Goal: Task Accomplishment & Management: Manage account settings

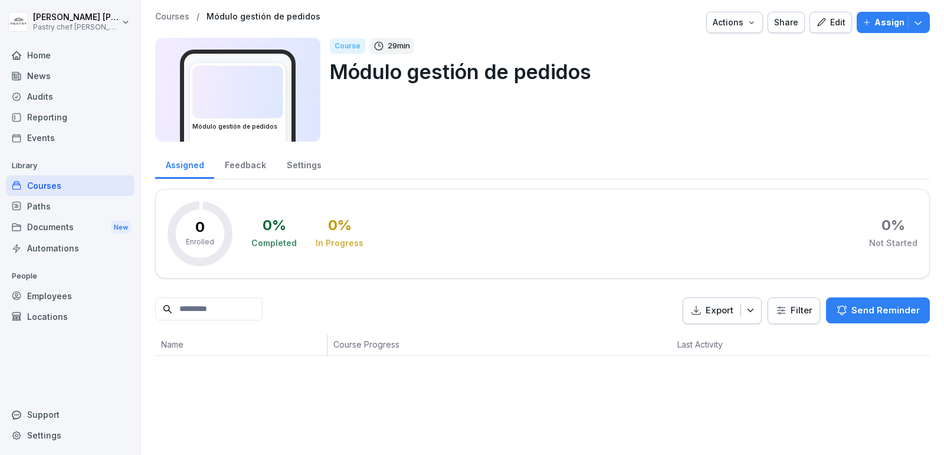
click at [823, 19] on icon "button" at bounding box center [821, 22] width 11 height 11
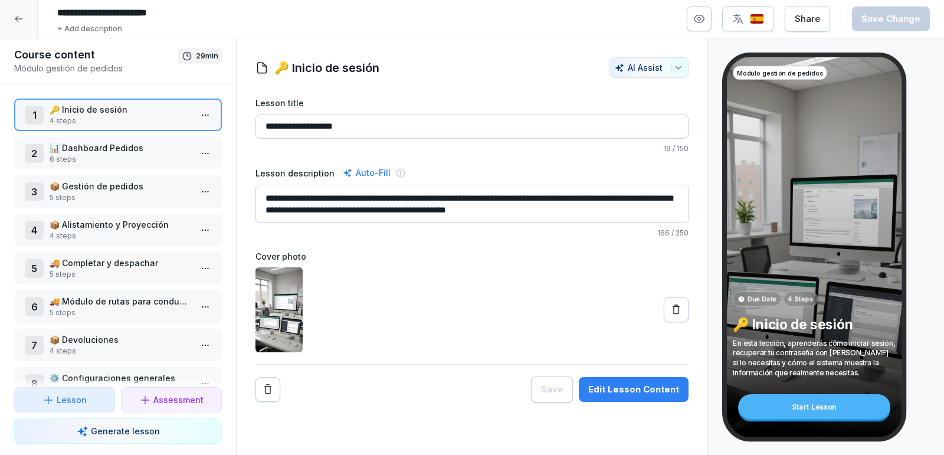
click at [14, 14] on div at bounding box center [19, 19] width 38 height 38
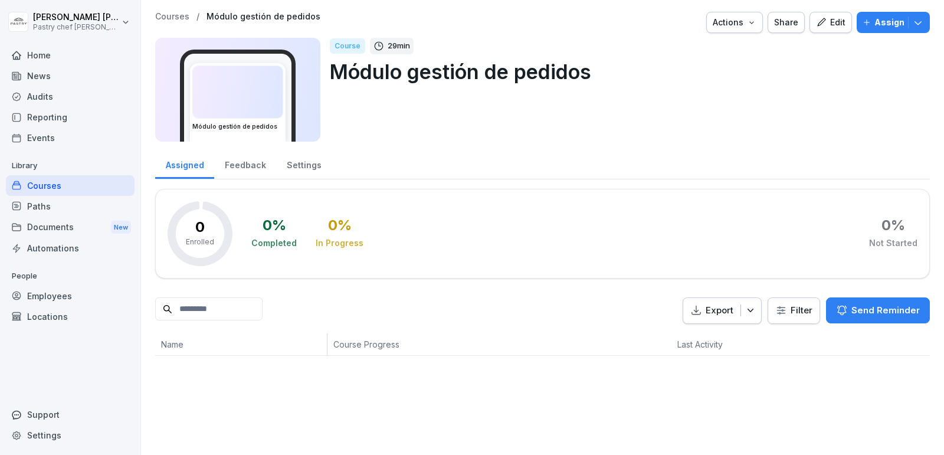
click at [606, 181] on div "Assigned Feedback Settings 0 Enrolled 0 % Completed 0 % In Progress 0 % Not Sta…" at bounding box center [542, 252] width 775 height 207
click at [243, 168] on div "Feedback" at bounding box center [245, 164] width 62 height 30
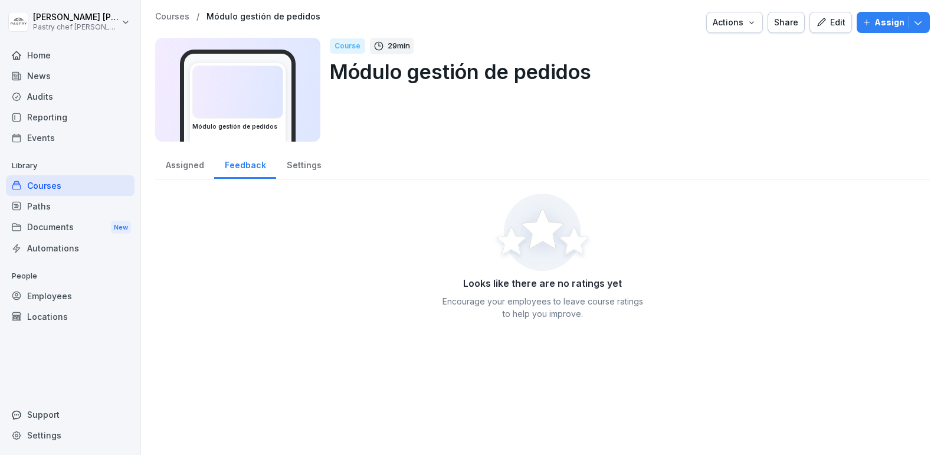
click at [195, 168] on div "Assigned" at bounding box center [184, 164] width 59 height 30
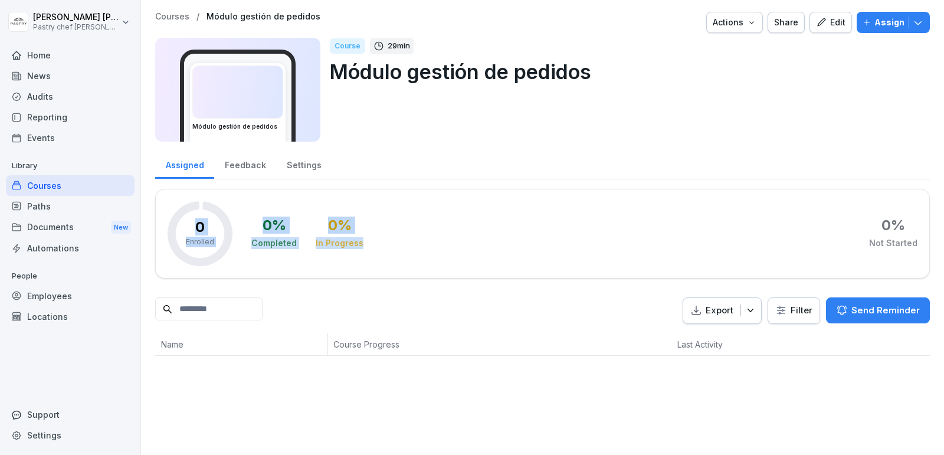
drag, startPoint x: 378, startPoint y: 243, endPoint x: 166, endPoint y: 218, distance: 212.7
click at [166, 218] on div "0 Enrolled 0 % Completed 0 % In Progress 0 % Not Started" at bounding box center [542, 234] width 775 height 90
click at [481, 226] on div "0 % Completed 0 % In Progress 0 % Not Started" at bounding box center [584, 233] width 666 height 65
drag, startPoint x: 194, startPoint y: 231, endPoint x: 385, endPoint y: 252, distance: 192.3
click at [385, 252] on div "0 Enrolled 0 % Completed 0 % In Progress 0 % Not Started" at bounding box center [542, 234] width 775 height 90
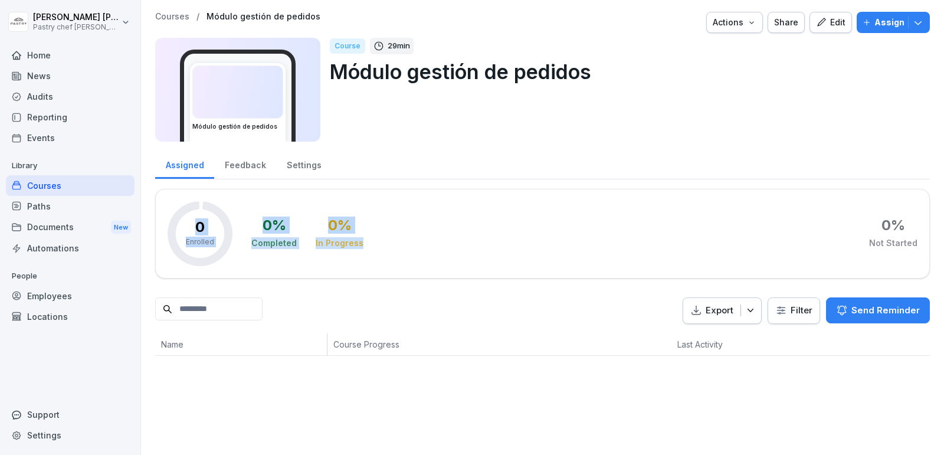
click at [450, 222] on div "0 % Completed 0 % In Progress 0 % Not Started" at bounding box center [584, 233] width 666 height 65
click at [827, 24] on icon "button" at bounding box center [821, 22] width 11 height 11
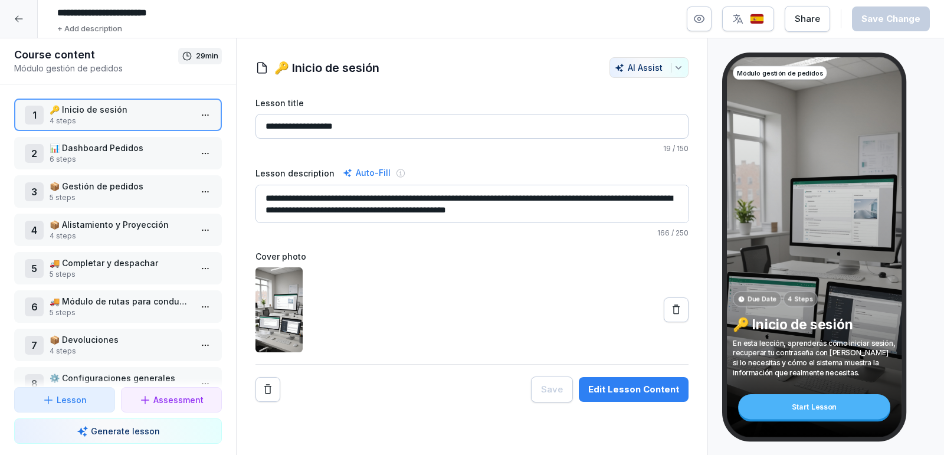
click at [10, 17] on div at bounding box center [19, 19] width 38 height 38
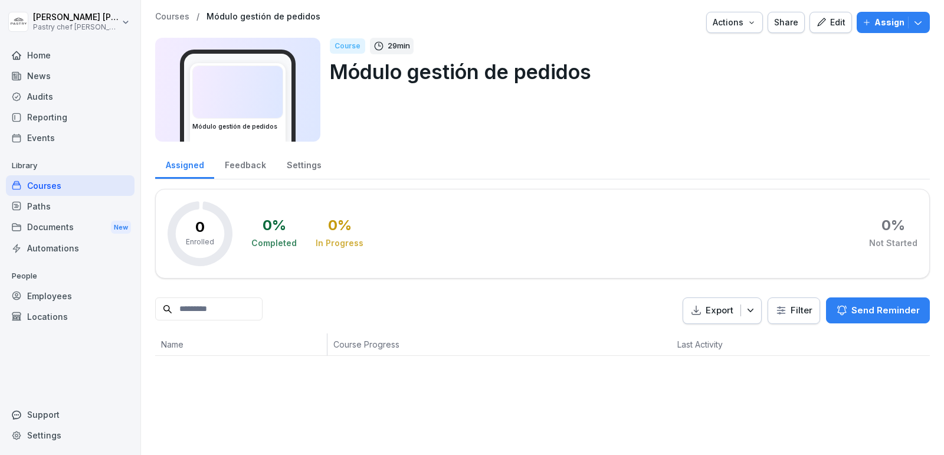
click at [827, 22] on icon "button" at bounding box center [821, 22] width 11 height 11
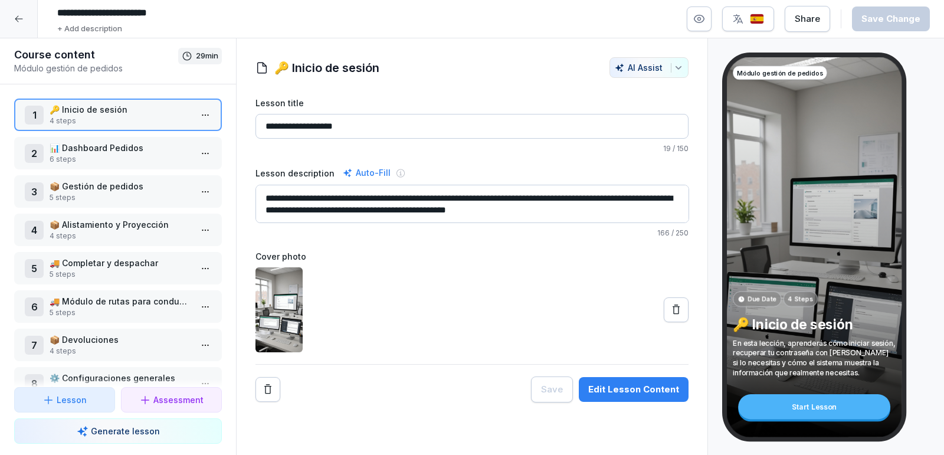
click at [27, 18] on div at bounding box center [19, 19] width 38 height 38
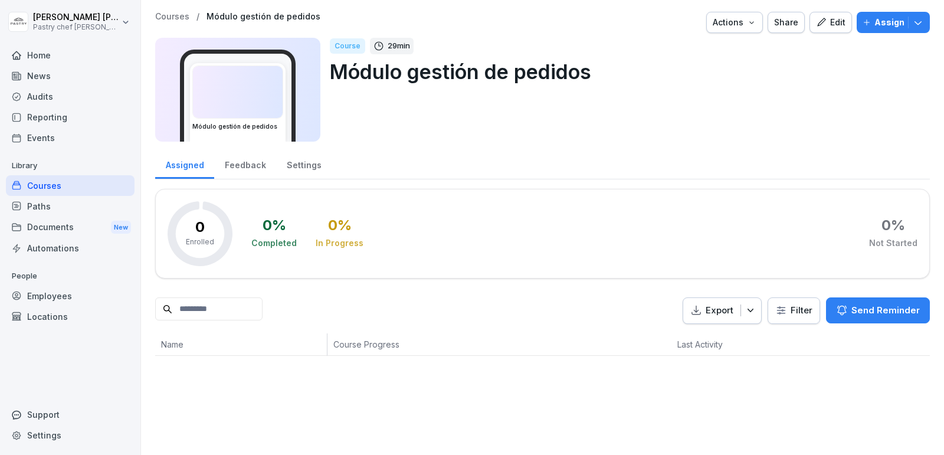
click at [52, 181] on div "Courses" at bounding box center [70, 185] width 129 height 21
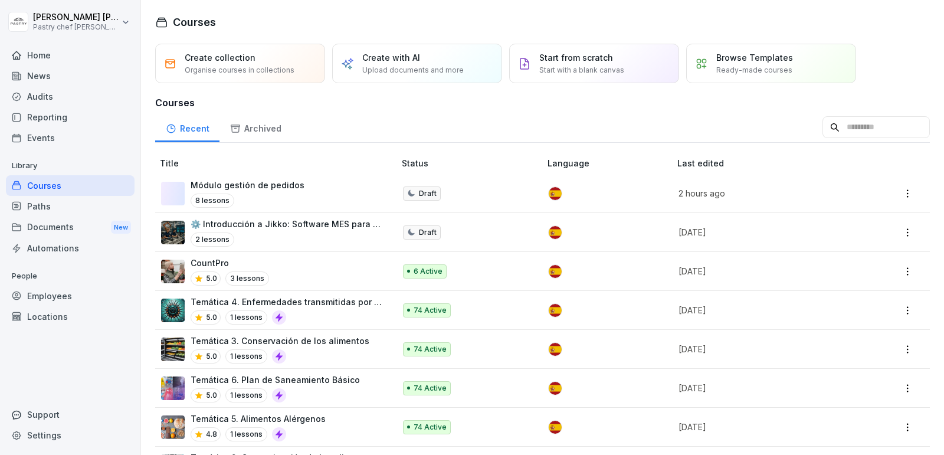
click at [906, 193] on html "Nicolás Quintero Pastry chef Pastelería y Cocina gourmet Home News Audits Repor…" at bounding box center [472, 227] width 944 height 455
click at [372, 122] on html "Nicolás Quintero Pastry chef Pastelería y Cocina gourmet Home News Audits Repor…" at bounding box center [472, 227] width 944 height 455
click at [292, 194] on div "8 lessons" at bounding box center [248, 201] width 114 height 14
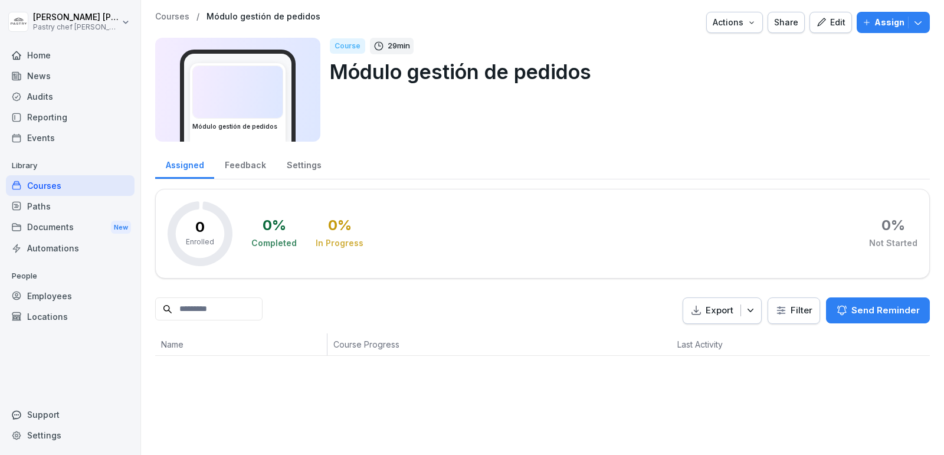
click at [819, 12] on button "Edit" at bounding box center [831, 22] width 42 height 21
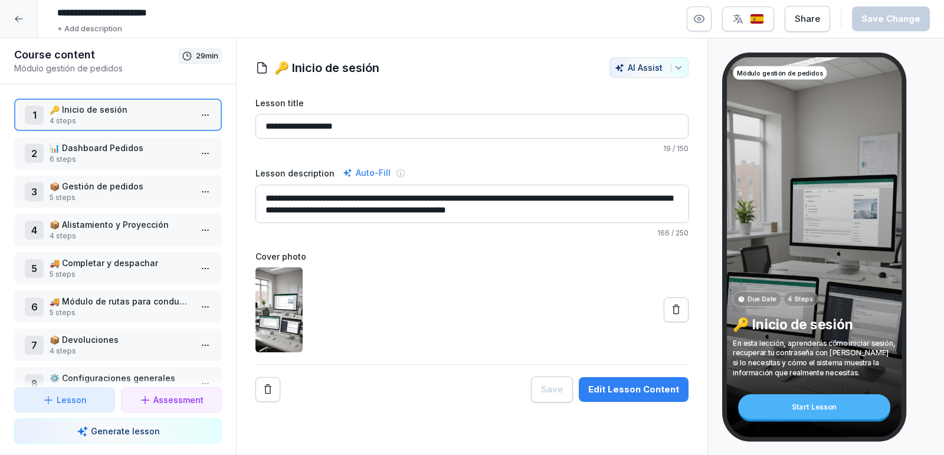
click at [34, 18] on div at bounding box center [19, 19] width 38 height 38
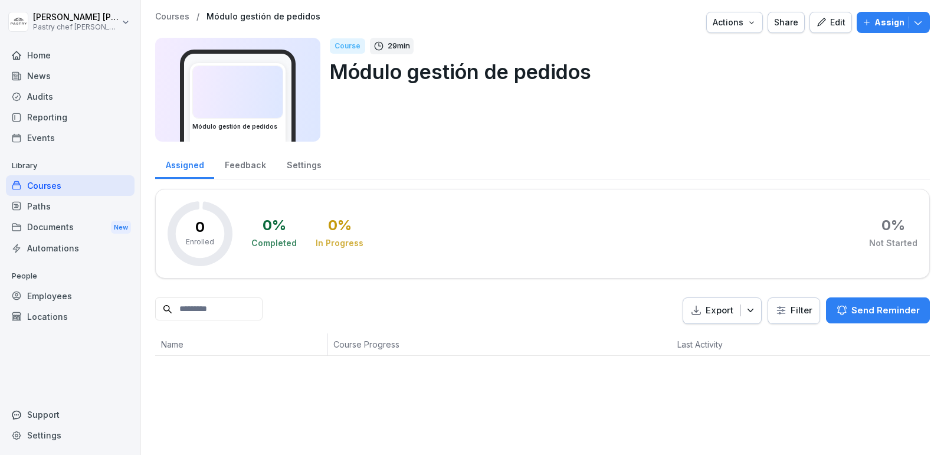
click at [259, 114] on img at bounding box center [238, 92] width 90 height 52
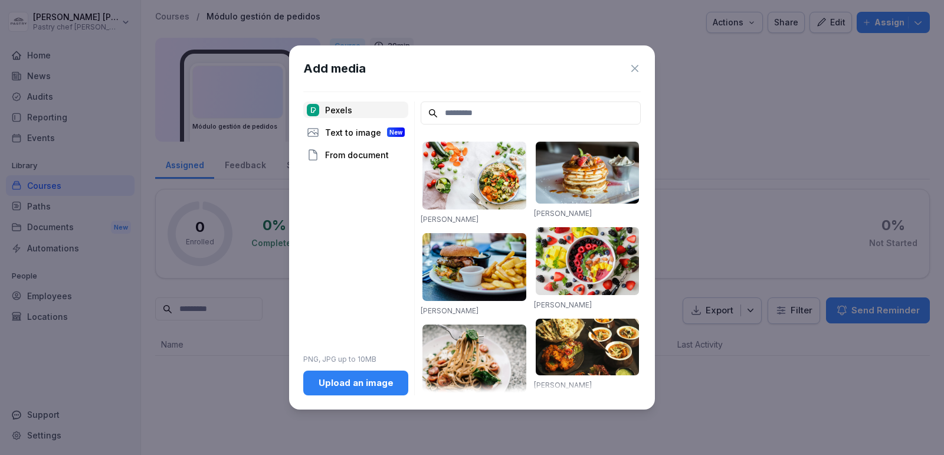
click at [540, 115] on input at bounding box center [531, 113] width 220 height 23
type input "*******"
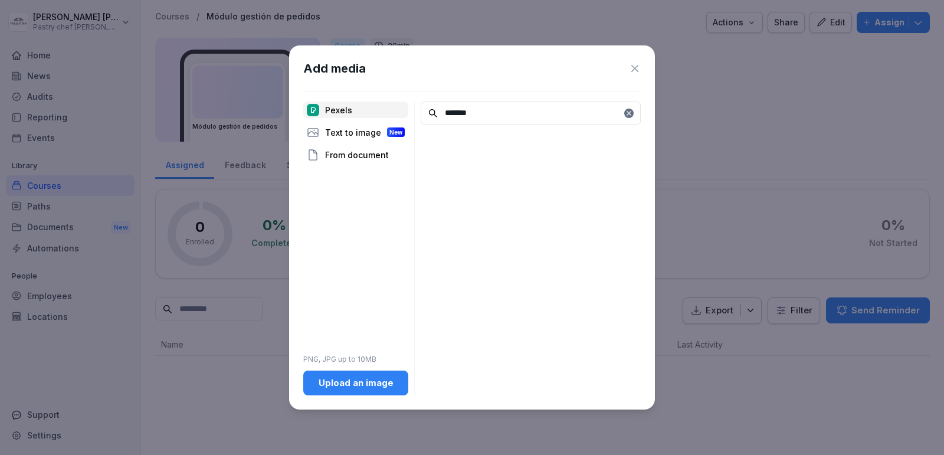
click at [629, 114] on icon at bounding box center [629, 113] width 7 height 7
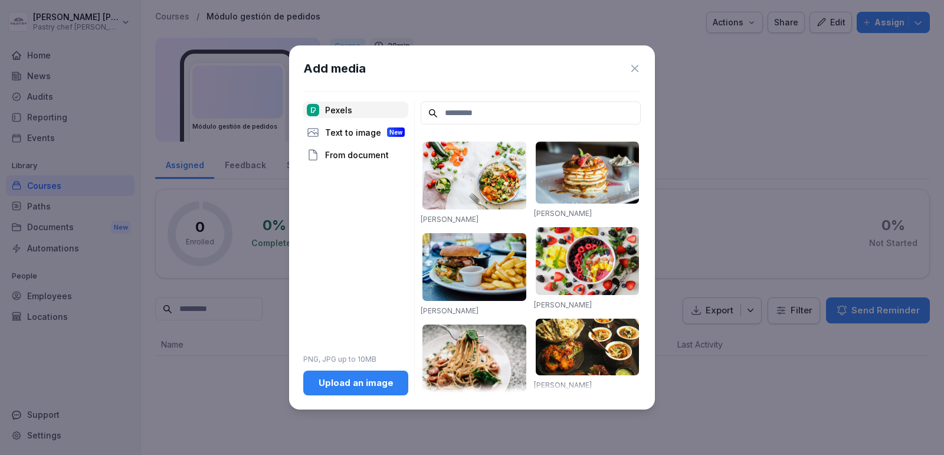
click at [548, 109] on input at bounding box center [531, 113] width 220 height 23
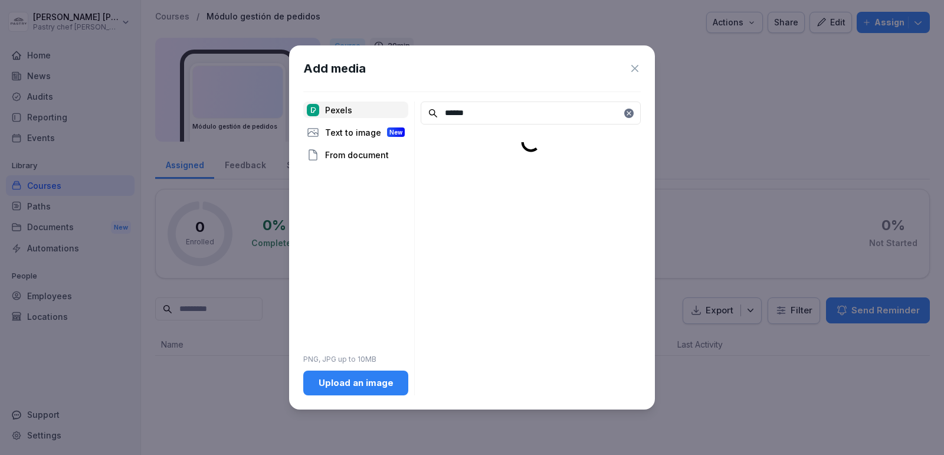
type input "******"
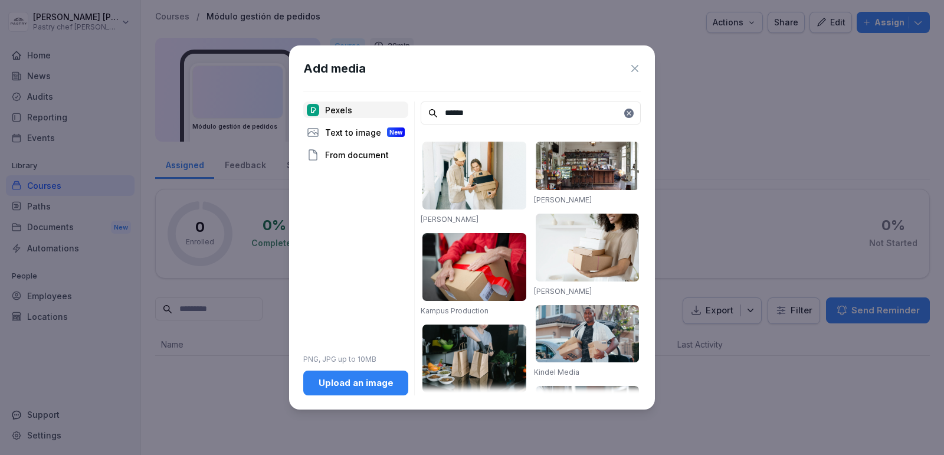
click at [586, 247] on img at bounding box center [588, 248] width 104 height 68
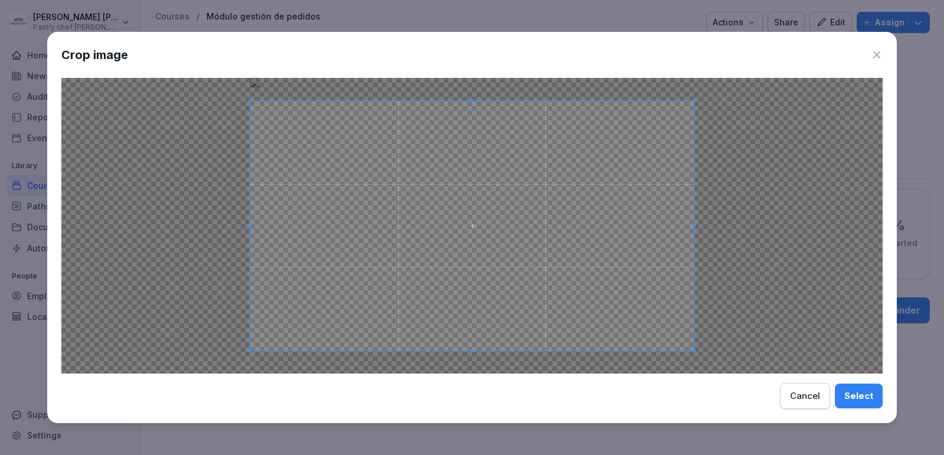
click at [866, 400] on div "Select" at bounding box center [858, 395] width 29 height 13
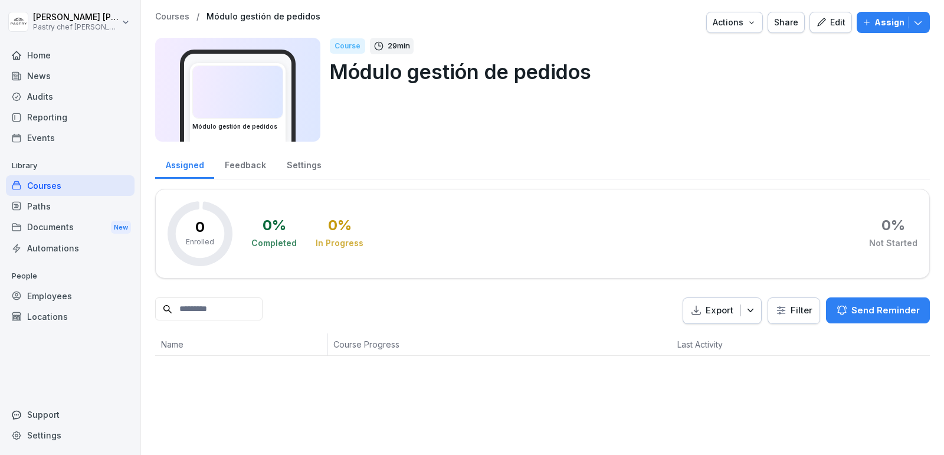
click at [58, 182] on div "Courses" at bounding box center [70, 185] width 129 height 21
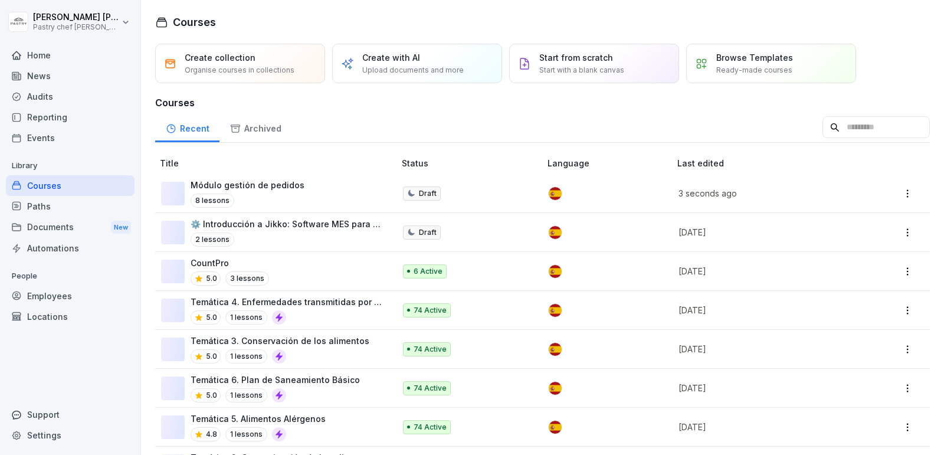
click at [53, 206] on div "Paths" at bounding box center [70, 206] width 129 height 21
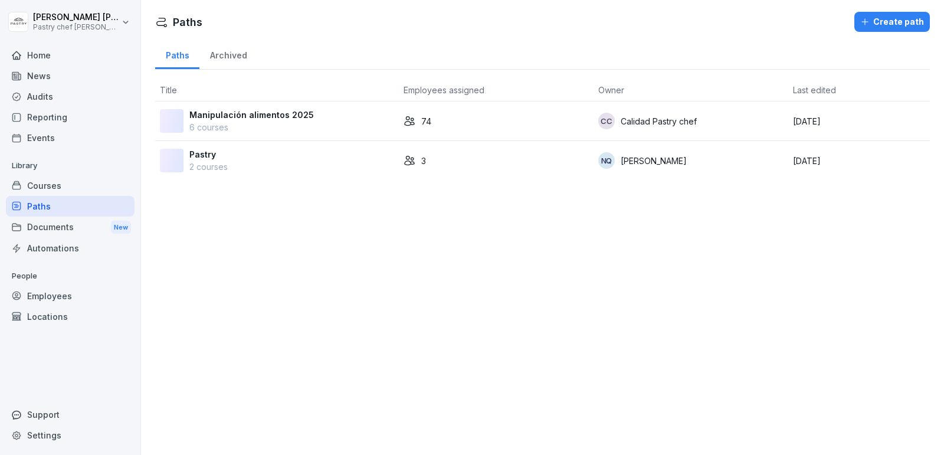
click at [70, 184] on div "Courses" at bounding box center [70, 185] width 129 height 21
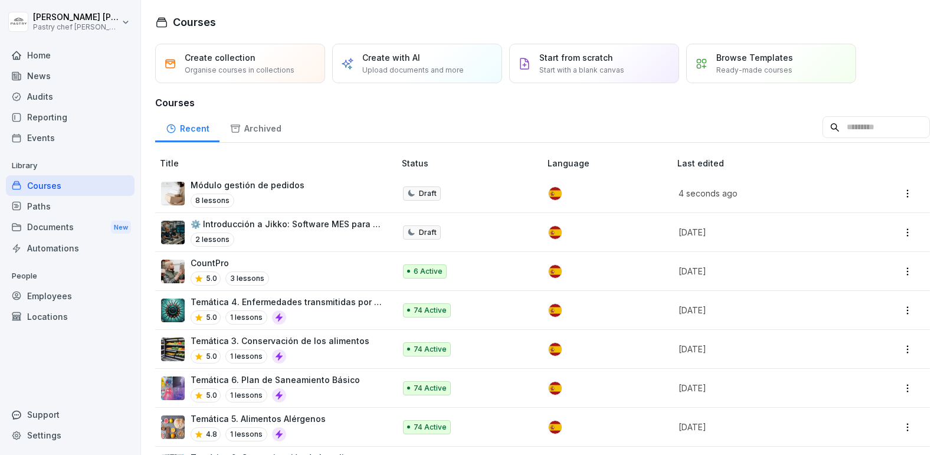
click at [244, 194] on div "8 lessons" at bounding box center [248, 201] width 114 height 14
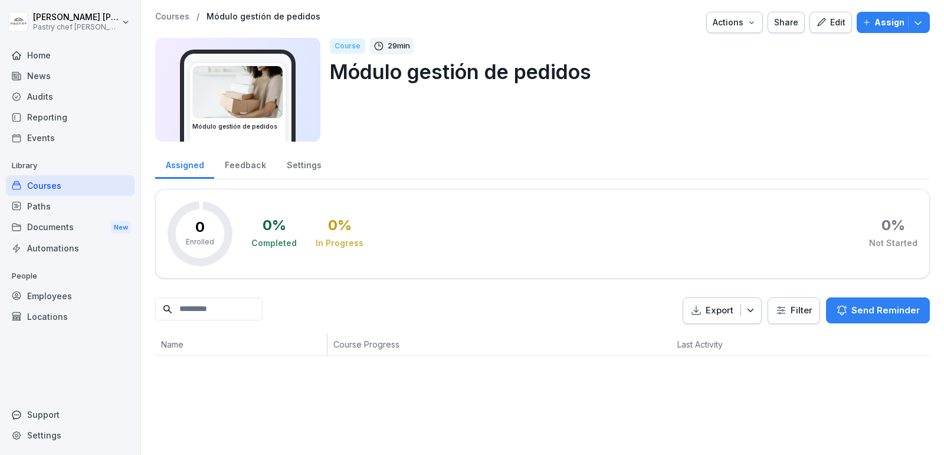
click at [928, 22] on button "Assign" at bounding box center [893, 22] width 73 height 21
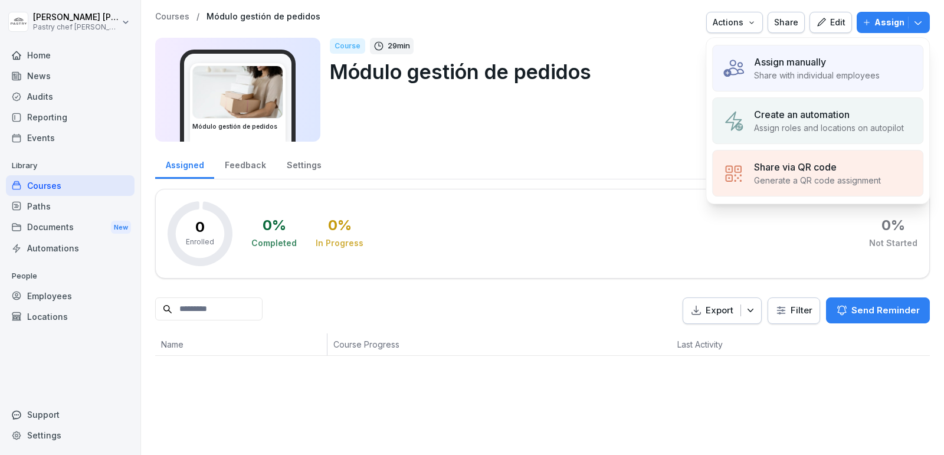
click at [806, 63] on p "Assign manually" at bounding box center [790, 62] width 72 height 14
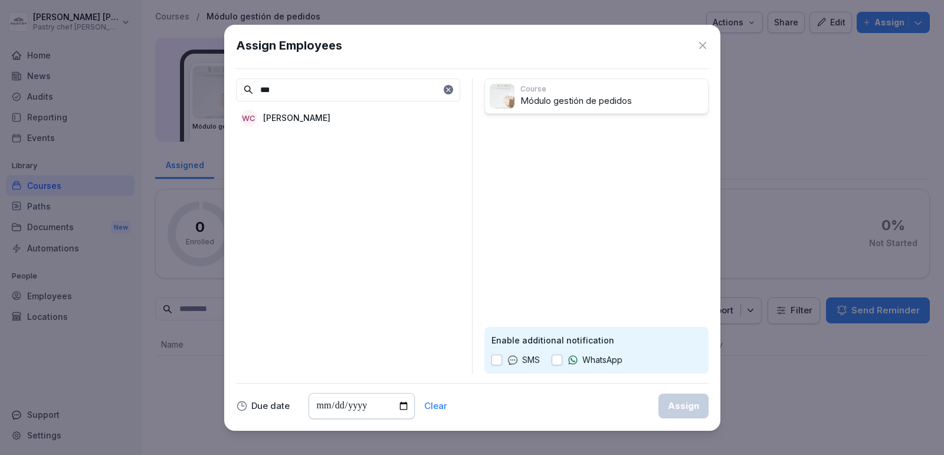
type input "***"
click at [353, 114] on div "WC WILSON NEISA CELY" at bounding box center [348, 117] width 224 height 21
click at [554, 361] on button "button" at bounding box center [557, 360] width 11 height 11
click at [402, 406] on input "date" at bounding box center [362, 406] width 106 height 26
type input "**********"
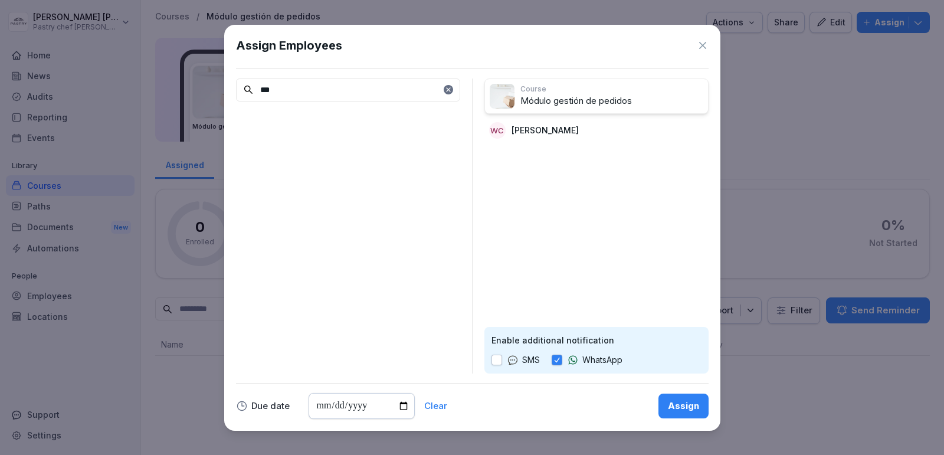
click at [401, 404] on input "**********" at bounding box center [362, 406] width 106 height 26
click at [683, 408] on div "Assign" at bounding box center [683, 406] width 31 height 13
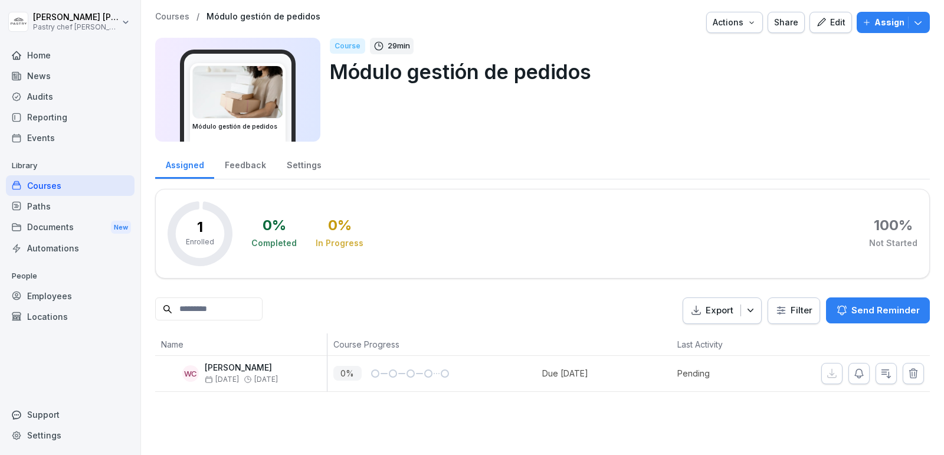
click at [74, 293] on div "Employees" at bounding box center [70, 296] width 129 height 21
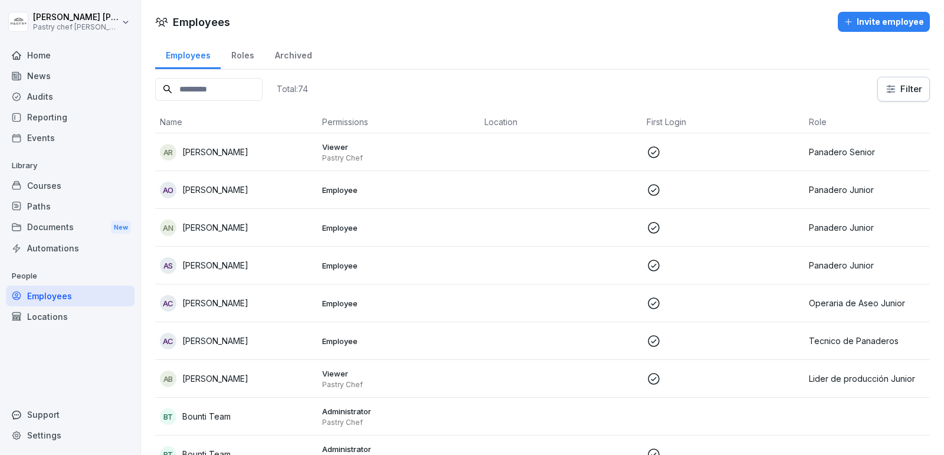
click at [237, 90] on input at bounding box center [208, 89] width 107 height 23
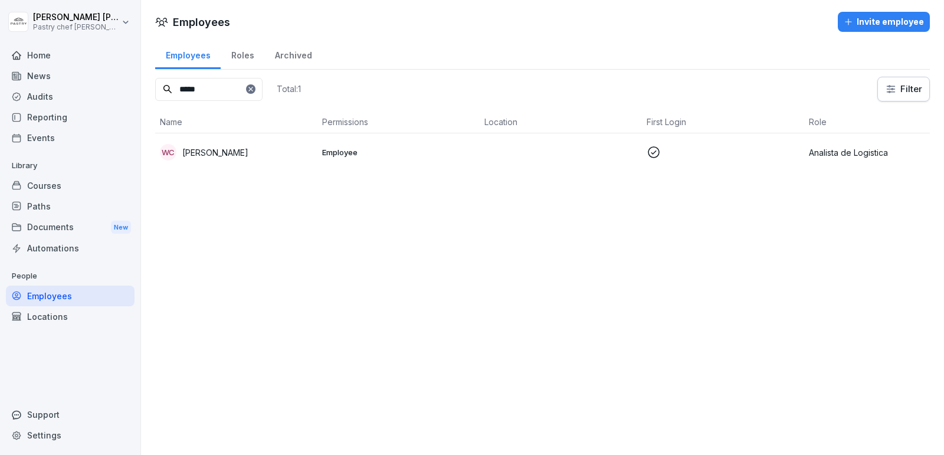
type input "*****"
click at [248, 144] on div "WC WILSON NEISA CELY" at bounding box center [236, 152] width 153 height 17
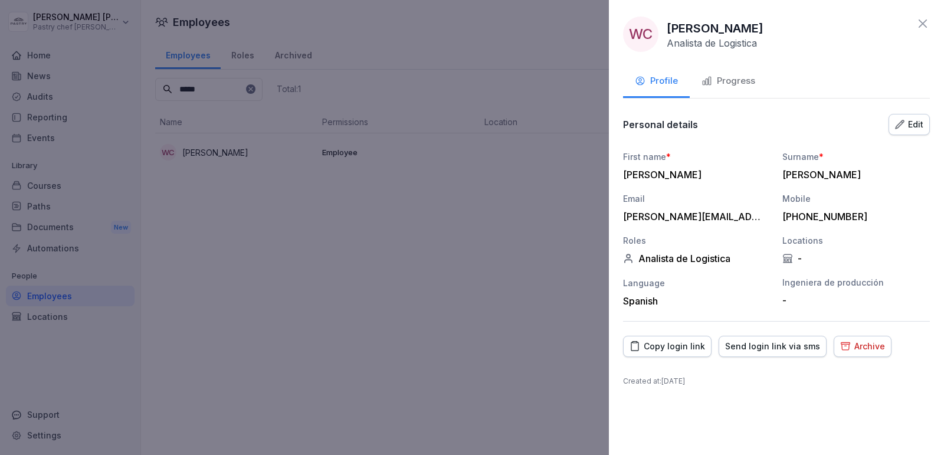
click at [917, 120] on div "Edit" at bounding box center [909, 124] width 28 height 13
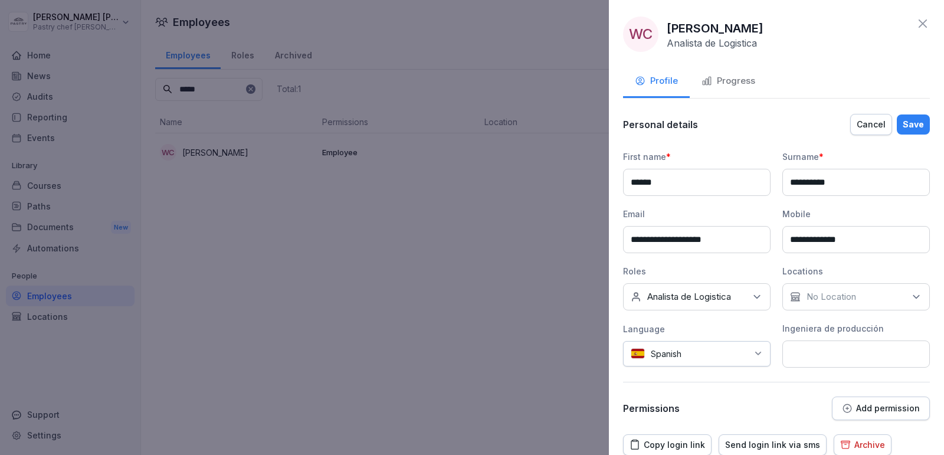
click at [802, 237] on input "**********" at bounding box center [857, 239] width 148 height 27
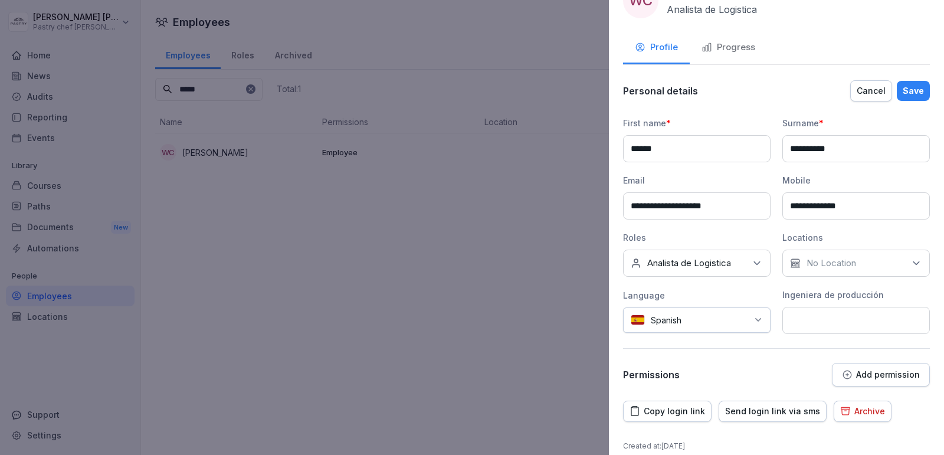
scroll to position [37, 0]
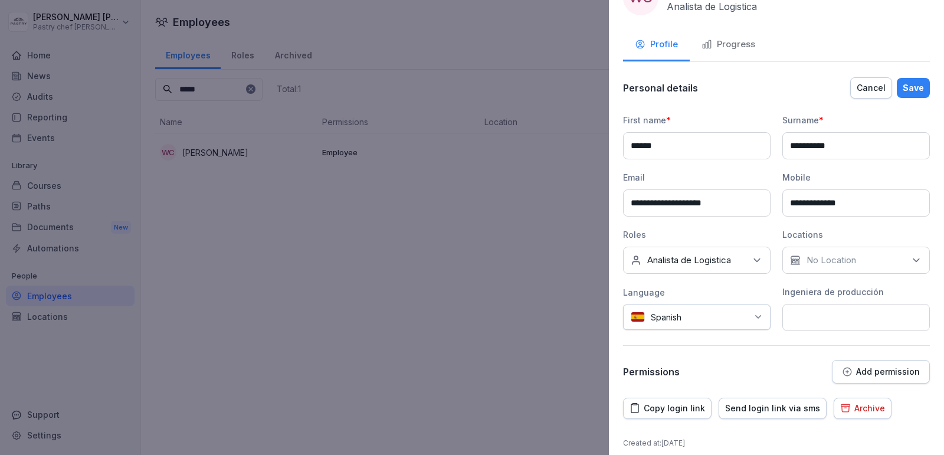
type input "**********"
click at [748, 262] on div "No roles Analista de Logistica" at bounding box center [697, 260] width 148 height 27
click at [932, 278] on div "**********" at bounding box center [776, 227] width 335 height 455
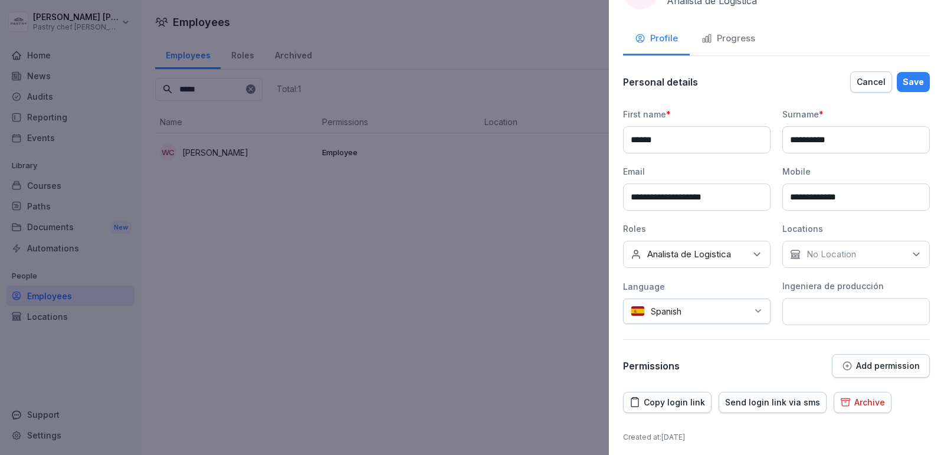
click at [873, 362] on p "Add permission" at bounding box center [888, 365] width 64 height 9
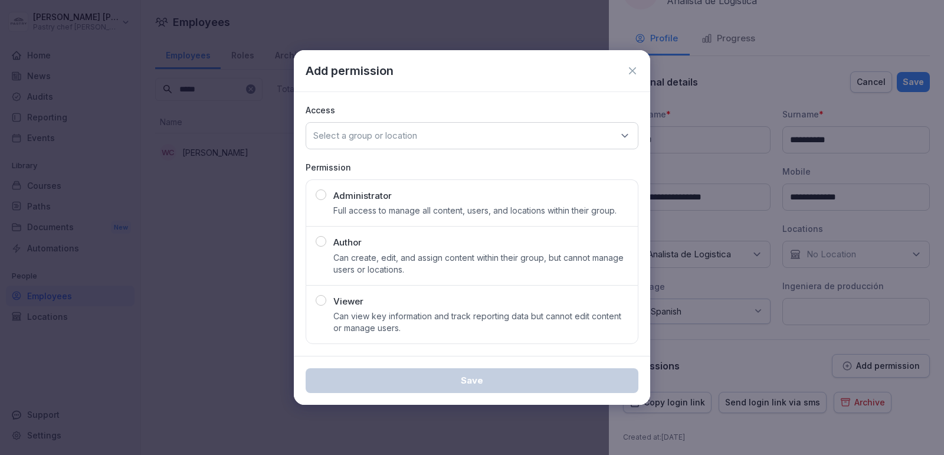
click at [367, 316] on p "Can view key information and track reporting data but cannot edit content or ma…" at bounding box center [480, 322] width 295 height 24
click at [437, 130] on div "Select a group or location" at bounding box center [472, 135] width 333 height 27
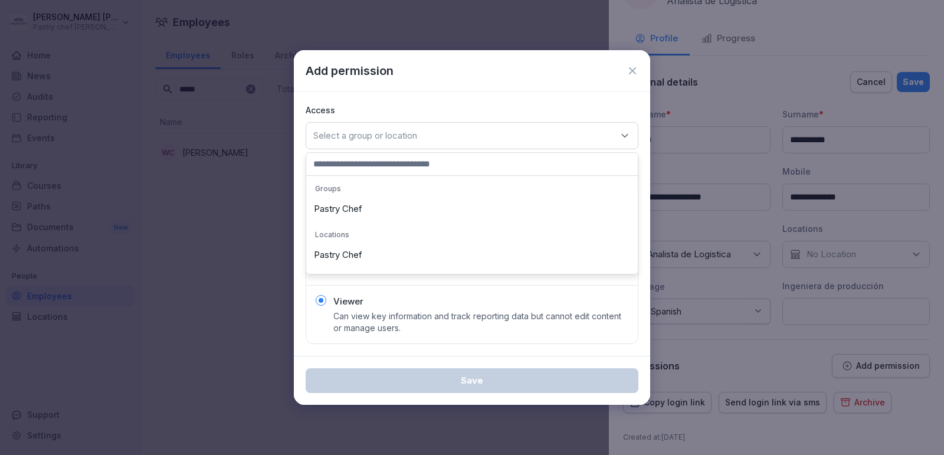
click at [362, 198] on div "Pastry Chef" at bounding box center [472, 209] width 326 height 22
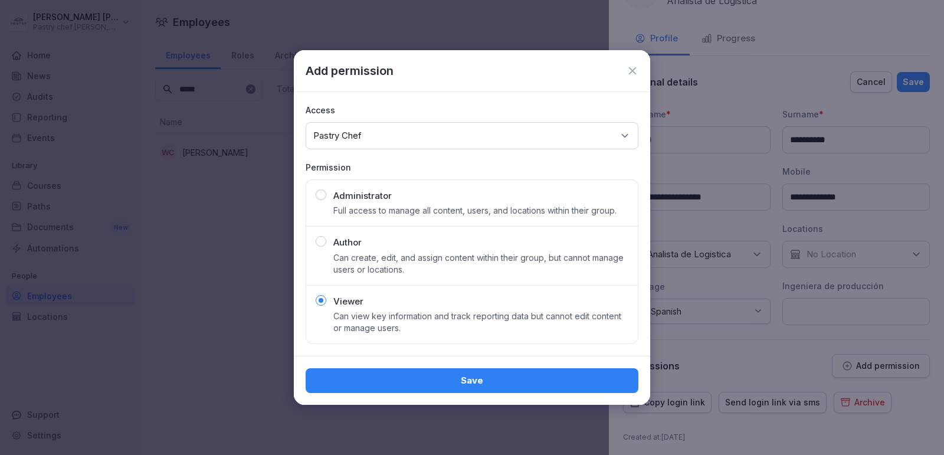
click at [431, 136] on div "Select a group or location Pastry Chef" at bounding box center [472, 135] width 333 height 27
click at [410, 107] on p "Access" at bounding box center [472, 110] width 333 height 12
click at [475, 374] on div "Save" at bounding box center [472, 380] width 314 height 13
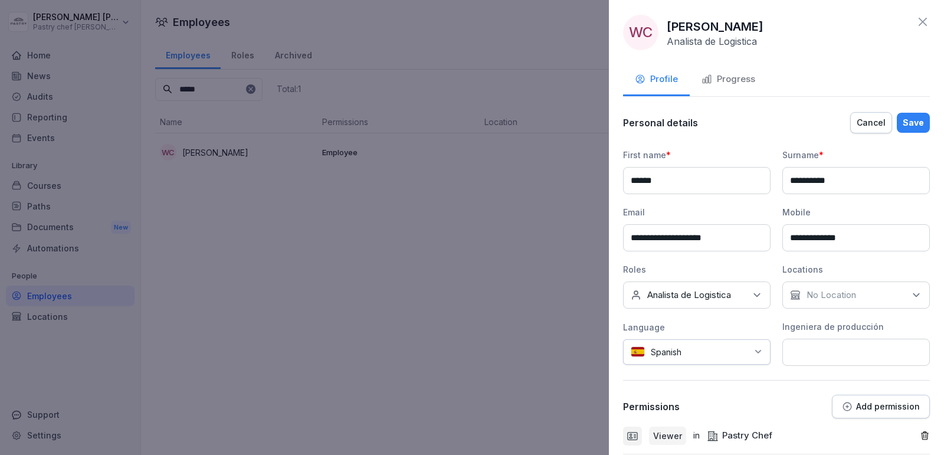
scroll to position [0, 0]
click at [913, 127] on div "Save" at bounding box center [913, 124] width 21 height 13
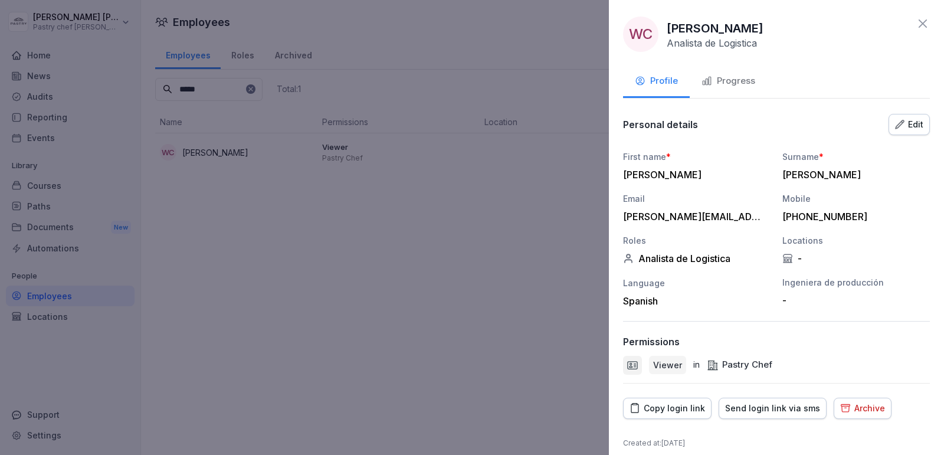
click at [547, 173] on div at bounding box center [472, 227] width 944 height 455
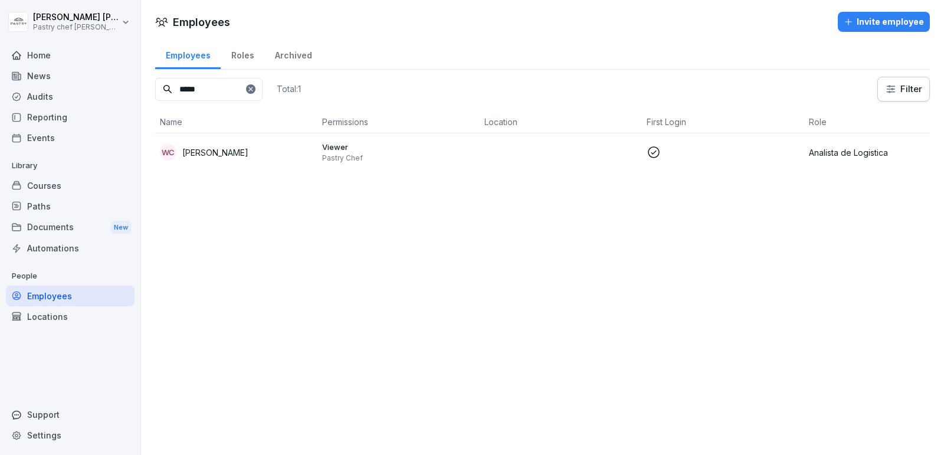
click at [71, 186] on div "Courses" at bounding box center [70, 185] width 129 height 21
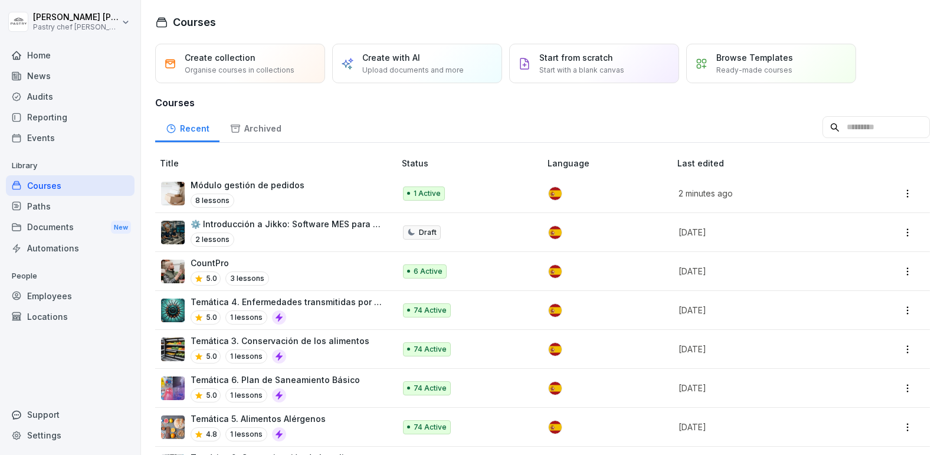
click at [267, 190] on p "Módulo gestión de pedidos" at bounding box center [248, 185] width 114 height 12
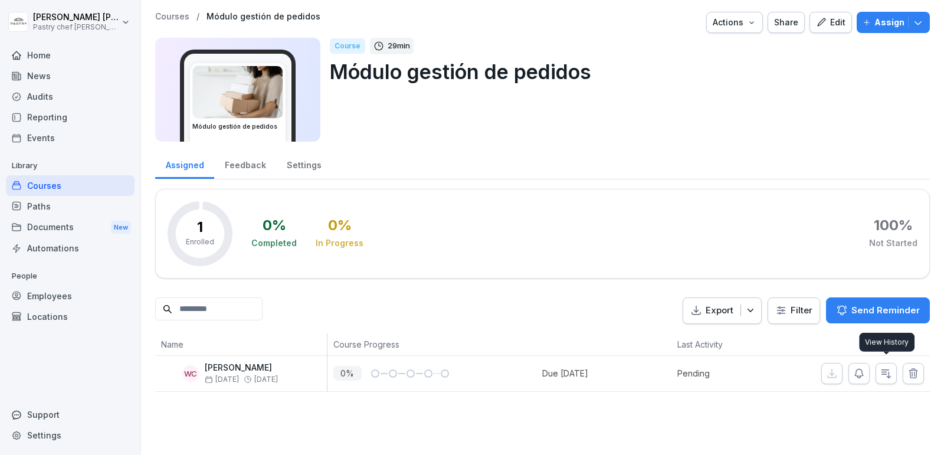
click at [857, 368] on icon "button" at bounding box center [859, 374] width 12 height 12
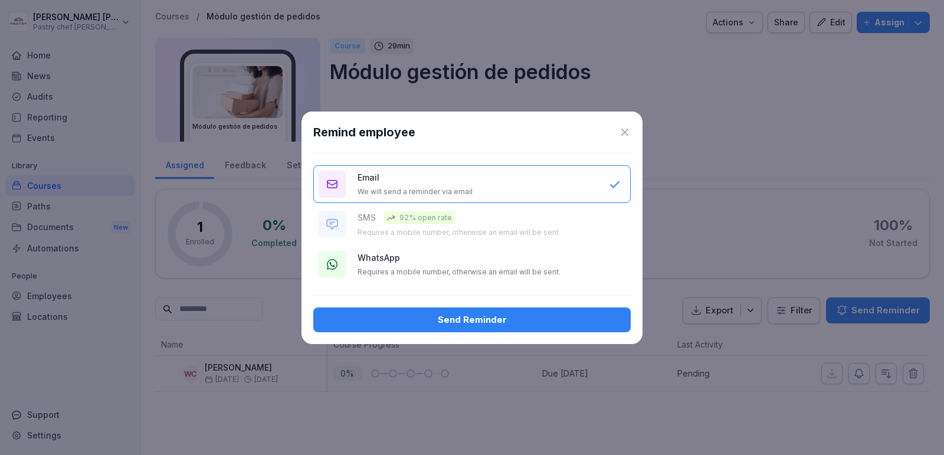
click at [498, 277] on button "WhatsApp Requires a mobile number, otherwise an email will be sent." at bounding box center [471, 264] width 317 height 38
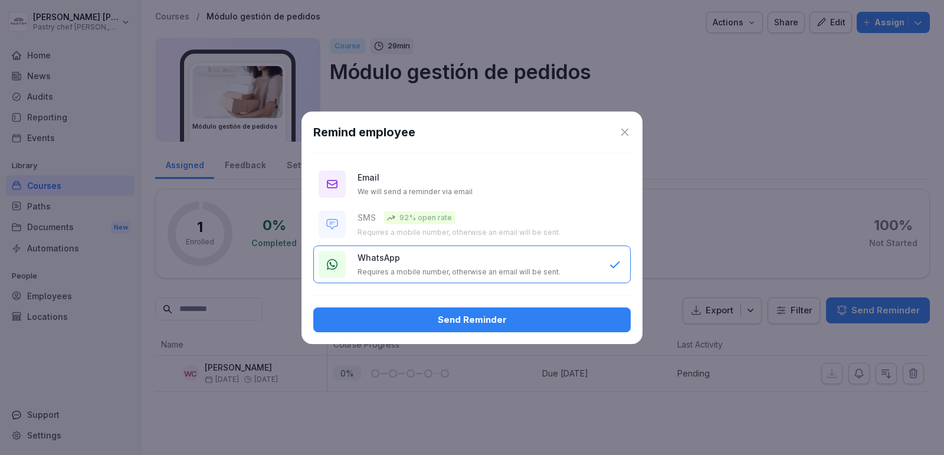
click at [474, 322] on div "Send Reminder" at bounding box center [472, 319] width 299 height 13
